Goal: Task Accomplishment & Management: Use online tool/utility

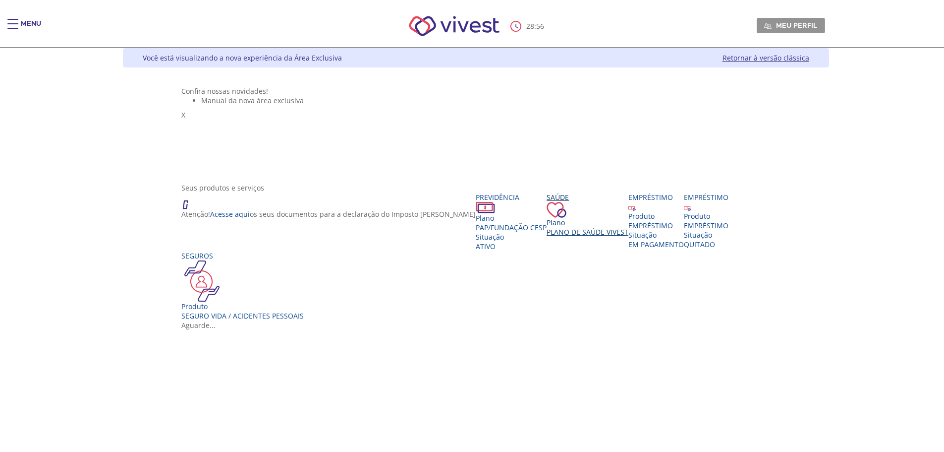
click at [547, 227] on div "Plano" at bounding box center [588, 222] width 82 height 9
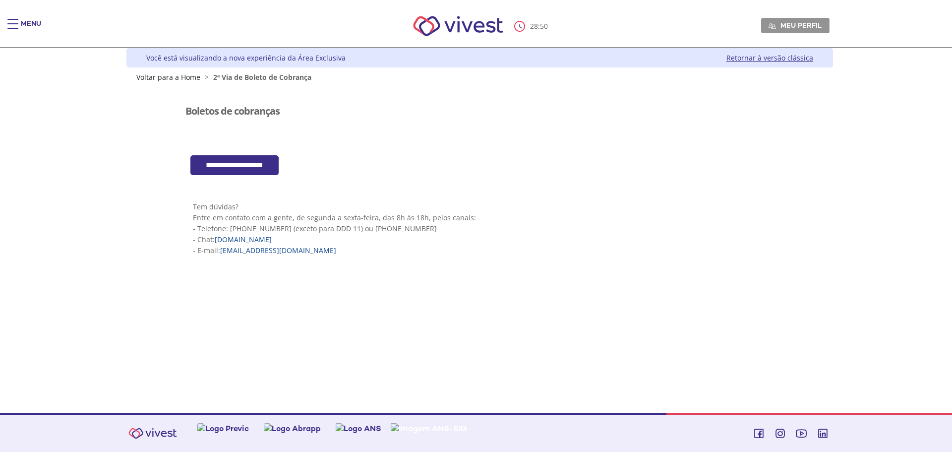
click at [237, 176] on div "Z7_I2KE1AG0LGP1E06EUMQNLM20H2 Visualizador do Conteúdo da Web Menu de ação do c…" at bounding box center [479, 186] width 595 height 208
click at [236, 168] on input "**********" at bounding box center [234, 165] width 88 height 20
